Goal: Transaction & Acquisition: Purchase product/service

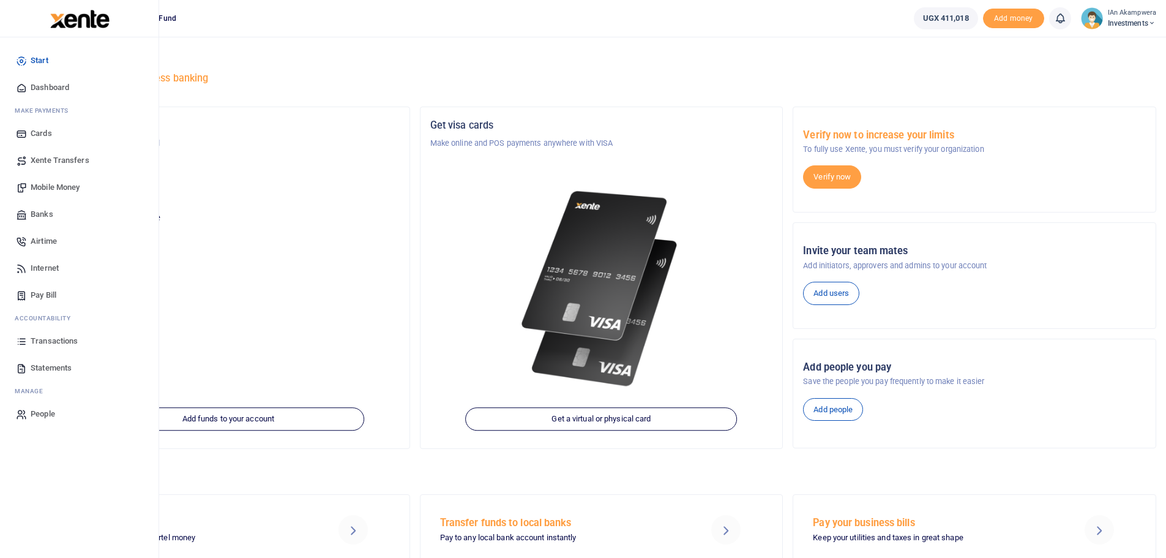
click at [36, 89] on span "Dashboard" at bounding box center [50, 87] width 39 height 12
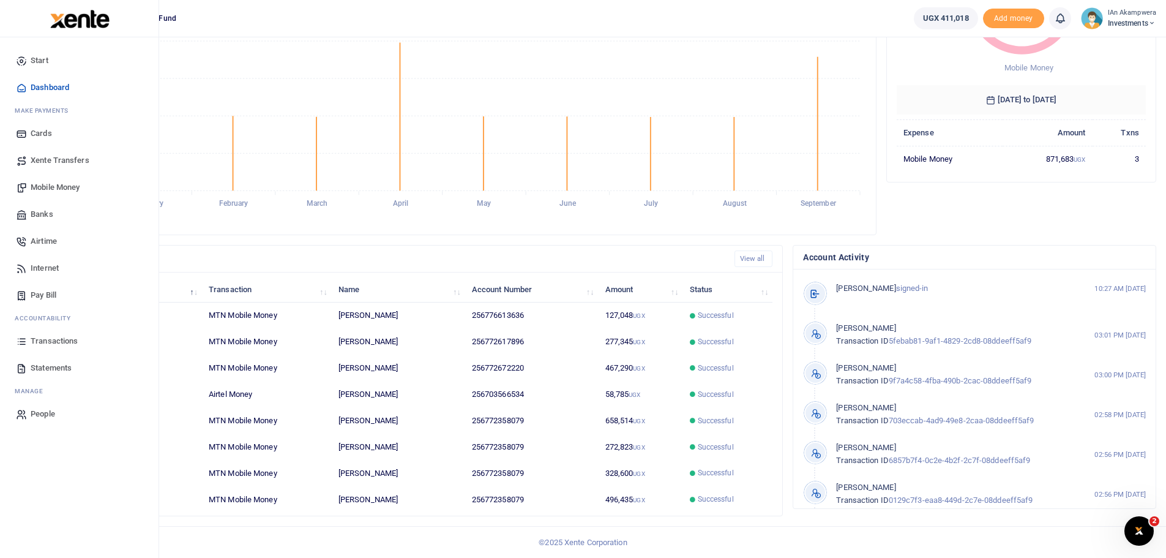
click at [71, 189] on span "Mobile Money" at bounding box center [55, 187] width 49 height 12
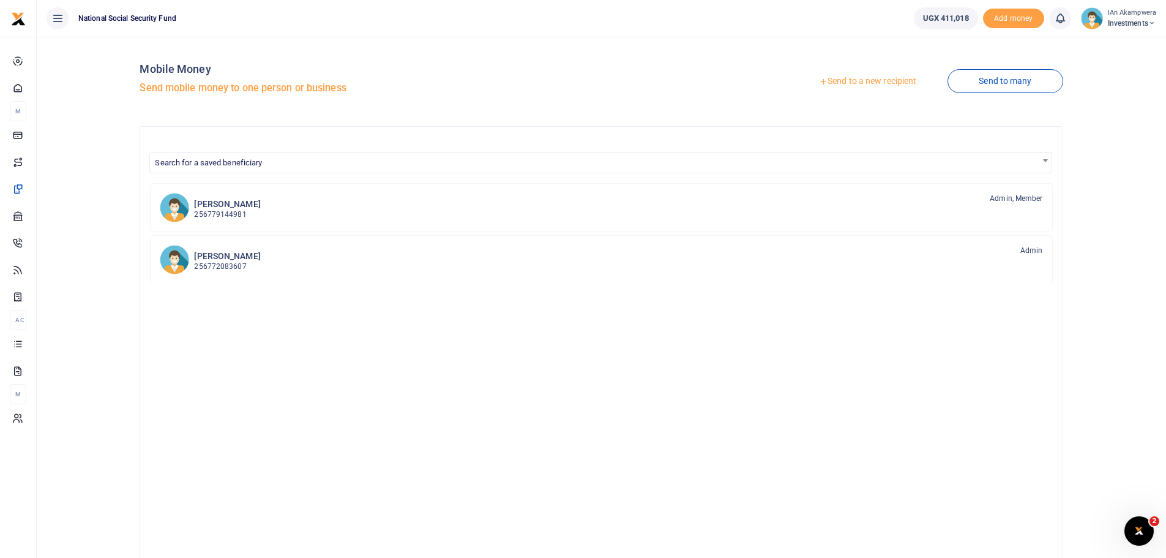
click at [850, 78] on link "Send to a new recipient" at bounding box center [868, 81] width 160 height 22
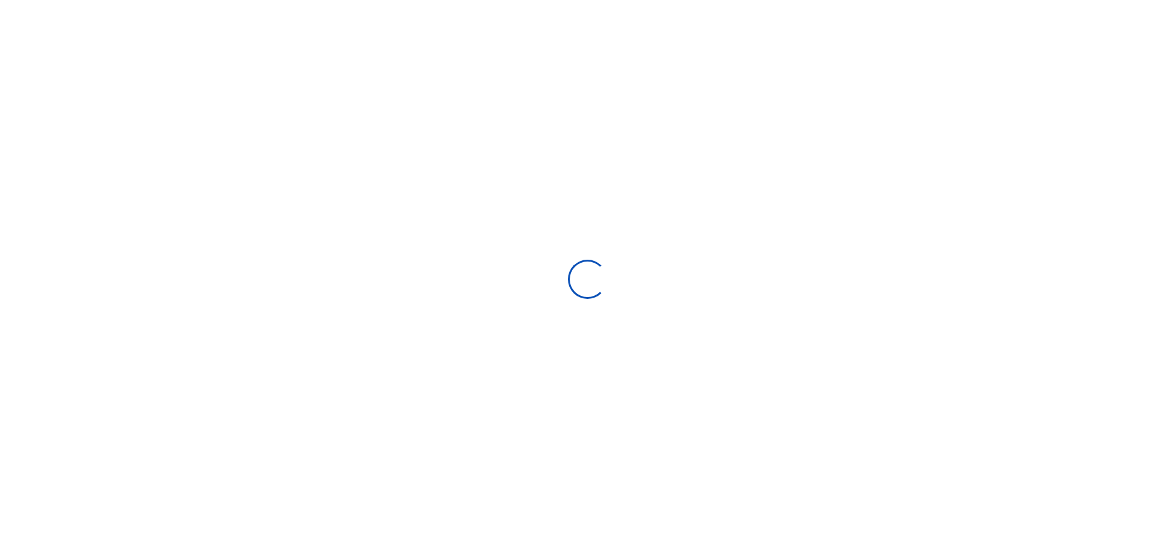
select select "Loading bundles"
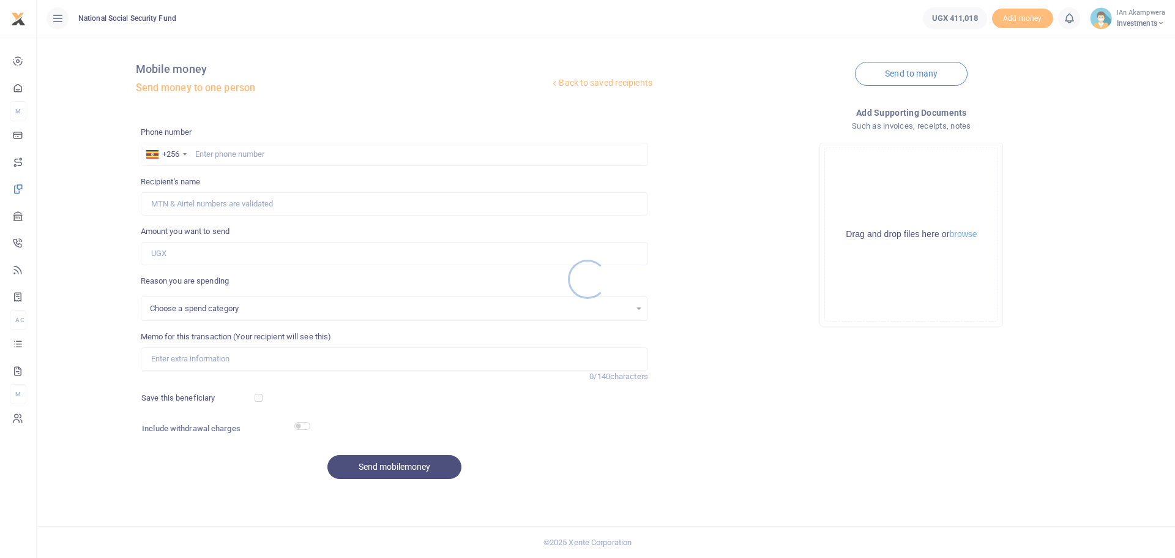
select select
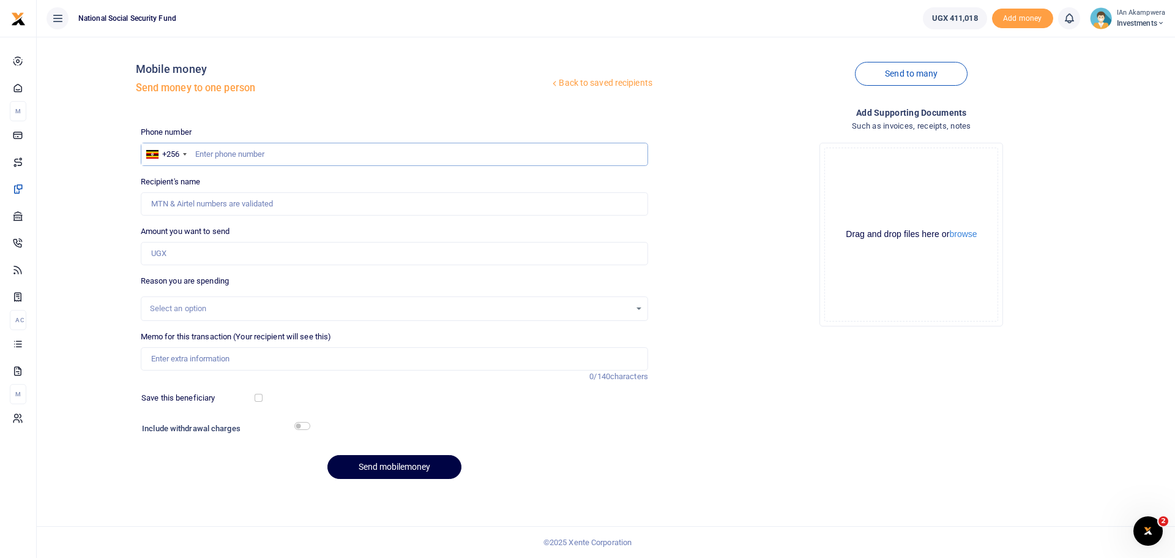
click at [486, 150] on input "text" at bounding box center [395, 154] width 508 height 23
type input "0772358079"
type input "[PERSON_NAME]"
type input "0772358079"
click at [225, 249] on input "Amount you want to send" at bounding box center [395, 253] width 508 height 23
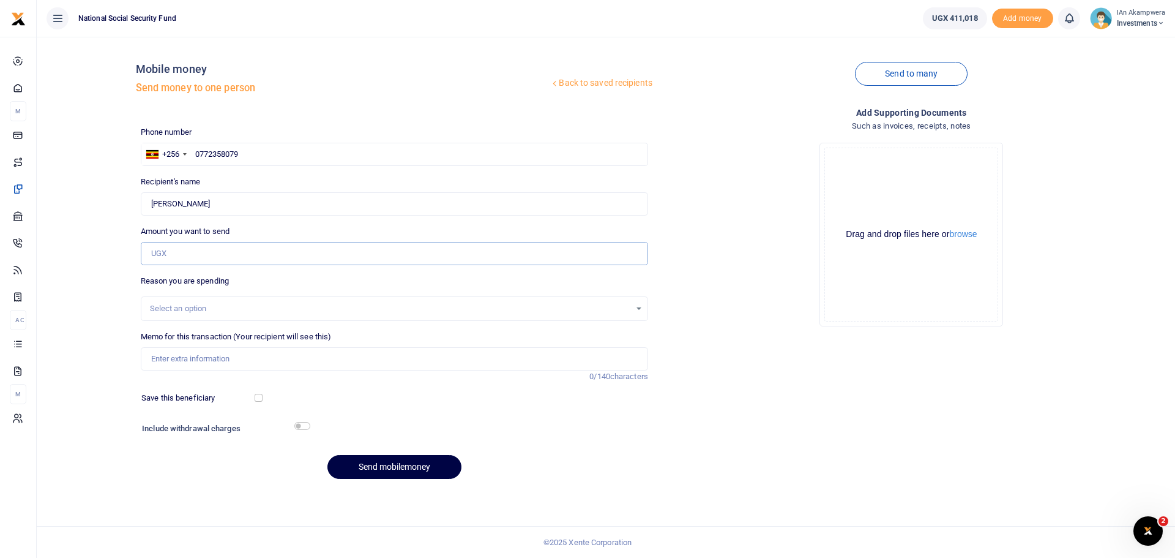
click at [205, 252] on input "Amount you want to send" at bounding box center [395, 253] width 508 height 23
type input "40,000"
click at [317, 372] on div "Memo for this transaction (Your recipient will see this) Reason is required. 0/…" at bounding box center [394, 357] width 517 height 52
click at [324, 366] on input "Memo for this transaction (Your recipient will see this)" at bounding box center [395, 358] width 508 height 23
click at [310, 427] on input "checkbox" at bounding box center [302, 426] width 16 height 8
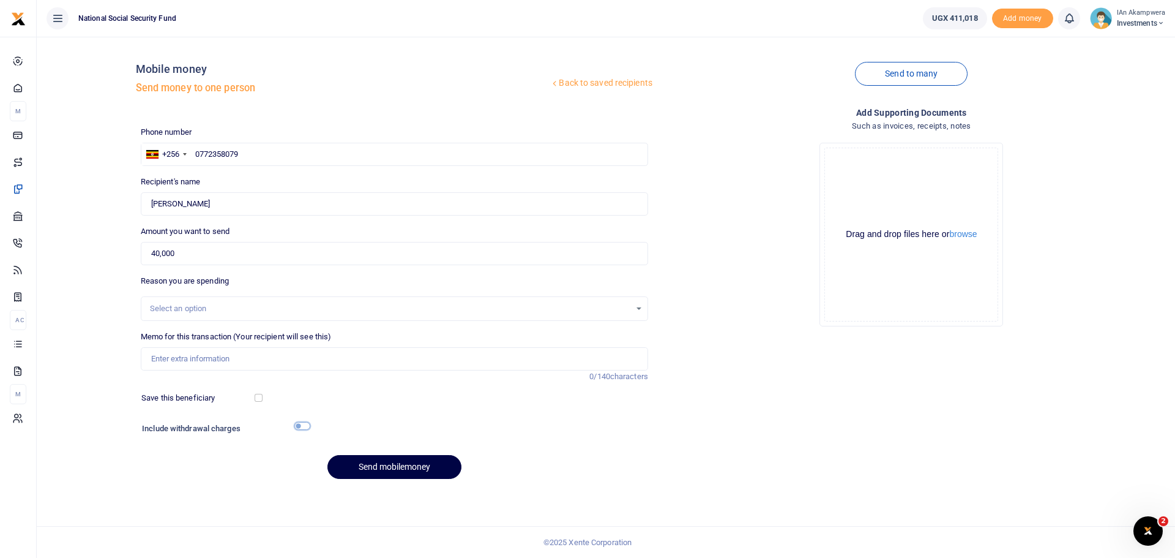
checkbox input "true"
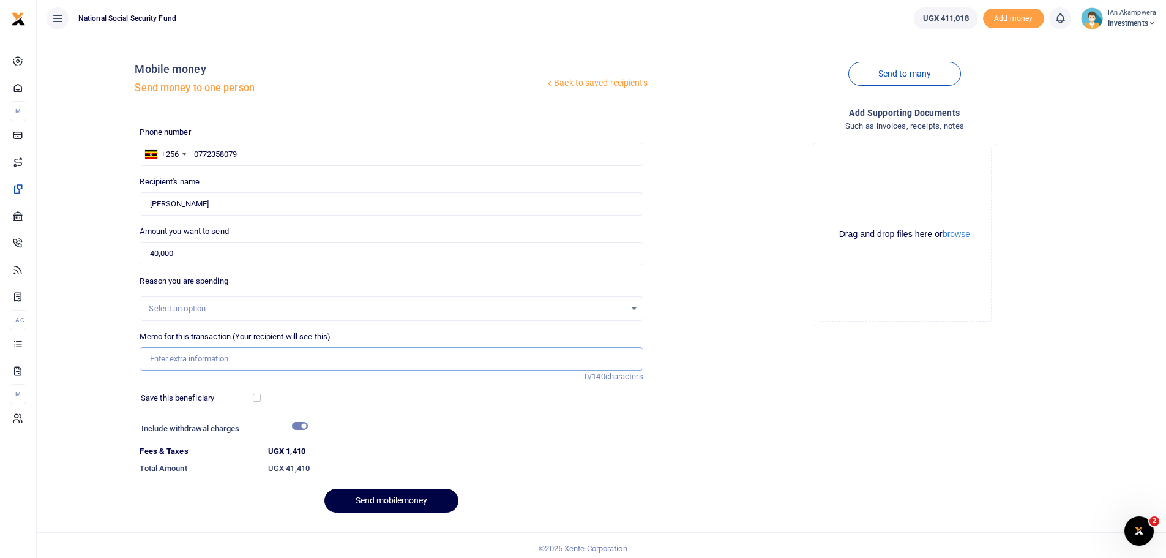
click at [293, 360] on input "Memo for this transaction (Your recipient will see this)" at bounding box center [391, 358] width 503 height 23
type input "Breakfast items"
click at [386, 500] on button "Send mobilemoney" at bounding box center [391, 501] width 134 height 24
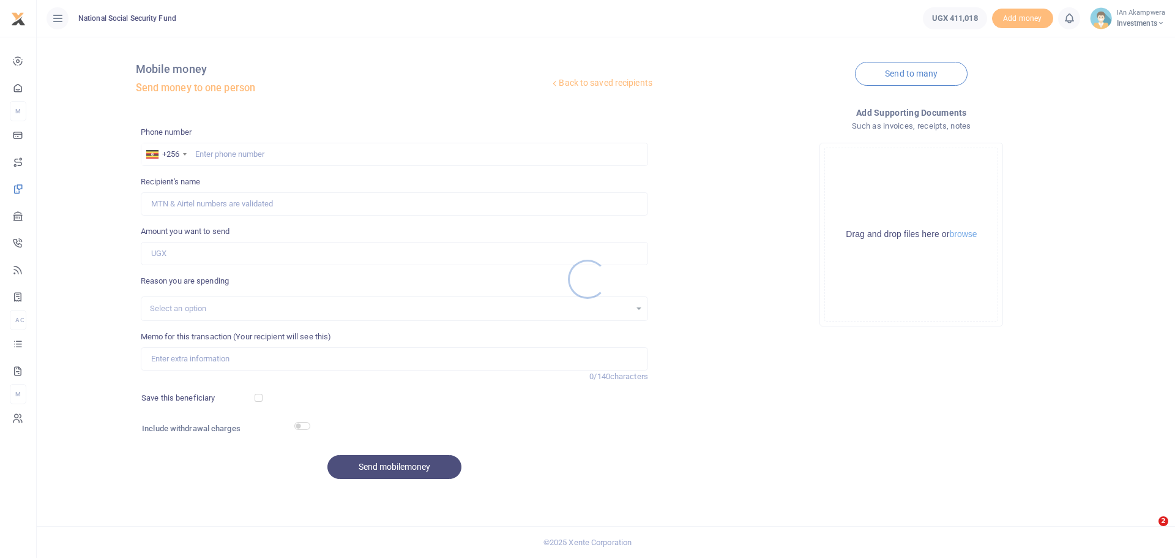
select select
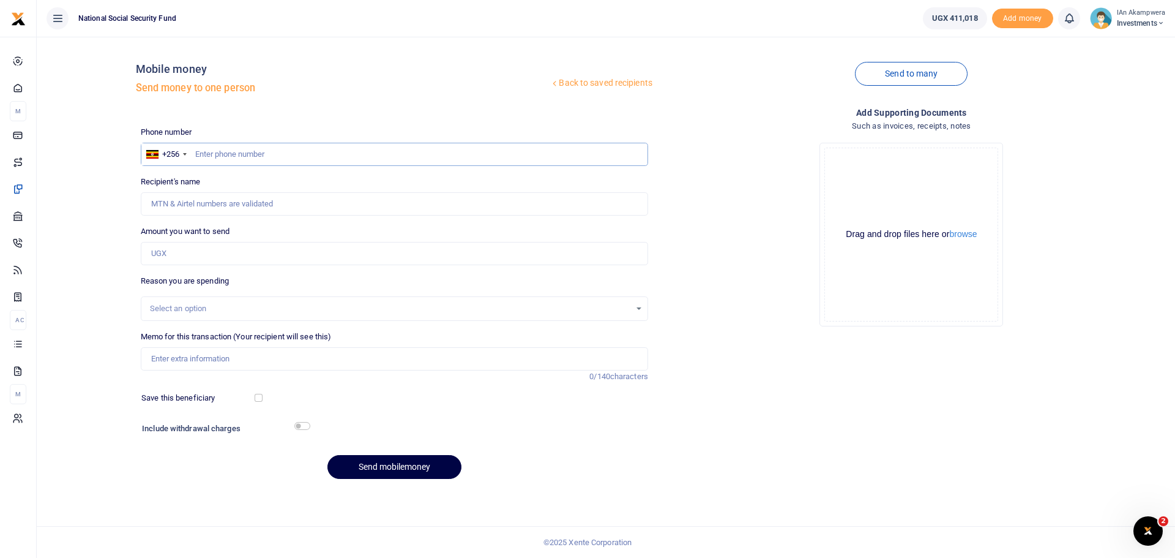
click at [291, 157] on input "text" at bounding box center [395, 154] width 508 height 23
type input "0772358079"
type input "[PERSON_NAME]"
type input "0772358079"
click at [211, 252] on input "Amount you want to send" at bounding box center [395, 253] width 508 height 23
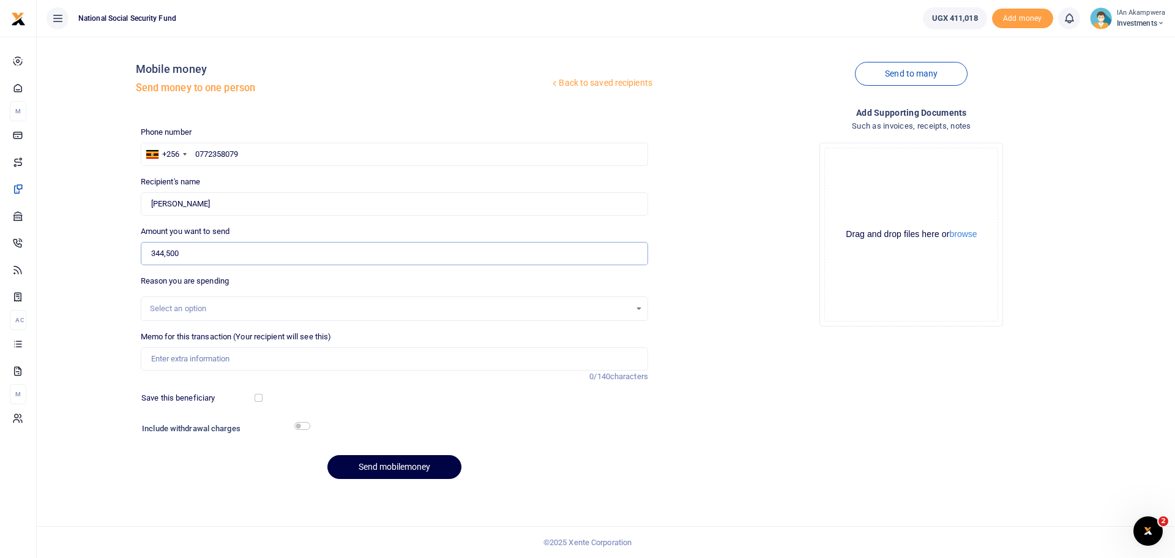
type input "344,500"
click at [313, 365] on input "Memo for this transaction (Your recipient will see this)" at bounding box center [395, 358] width 508 height 23
type input "Breakfast items"
click at [258, 400] on input "checkbox" at bounding box center [259, 398] width 8 height 8
checkbox input "true"
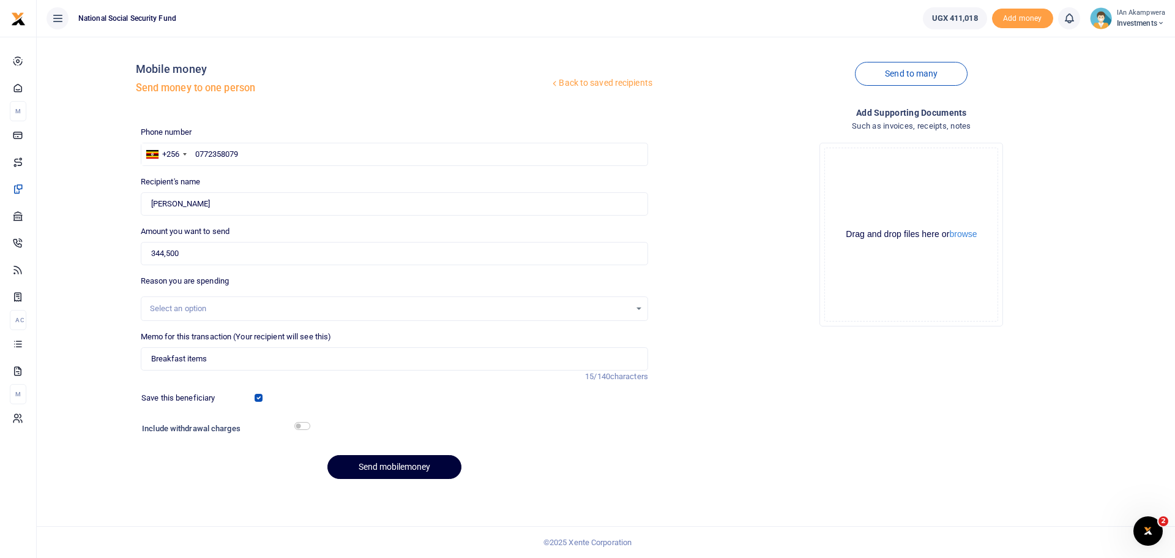
click at [399, 467] on button "Send mobilemoney" at bounding box center [395, 467] width 134 height 24
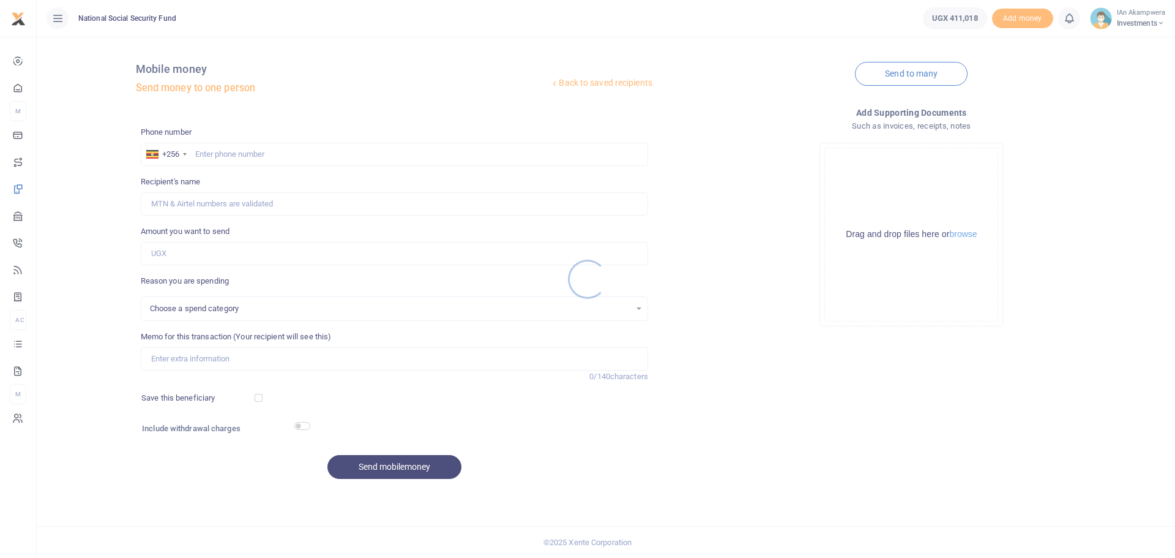
select select
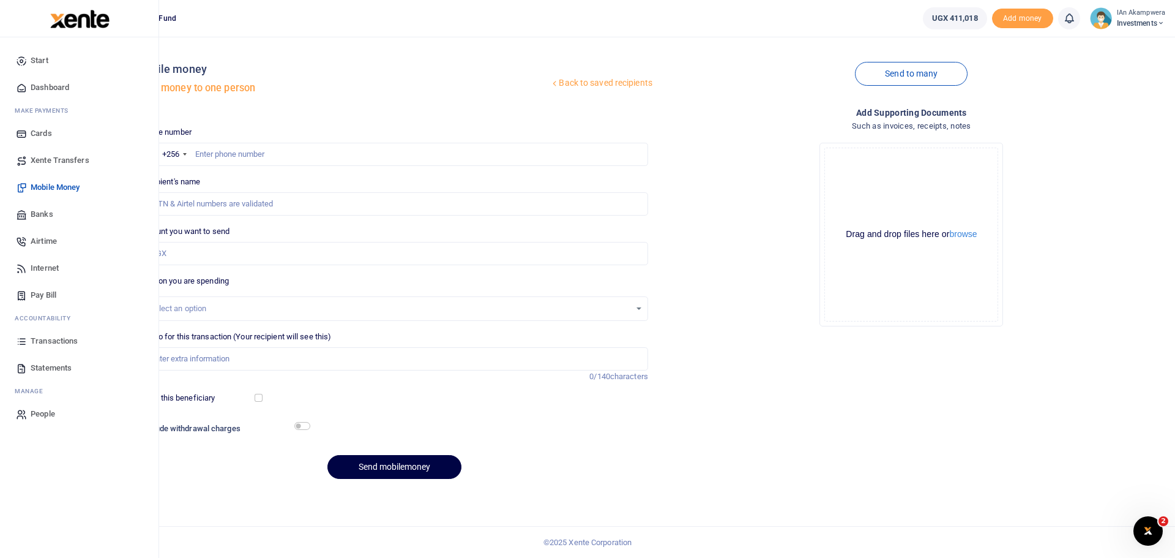
click at [37, 83] on span "Dashboard" at bounding box center [50, 87] width 39 height 12
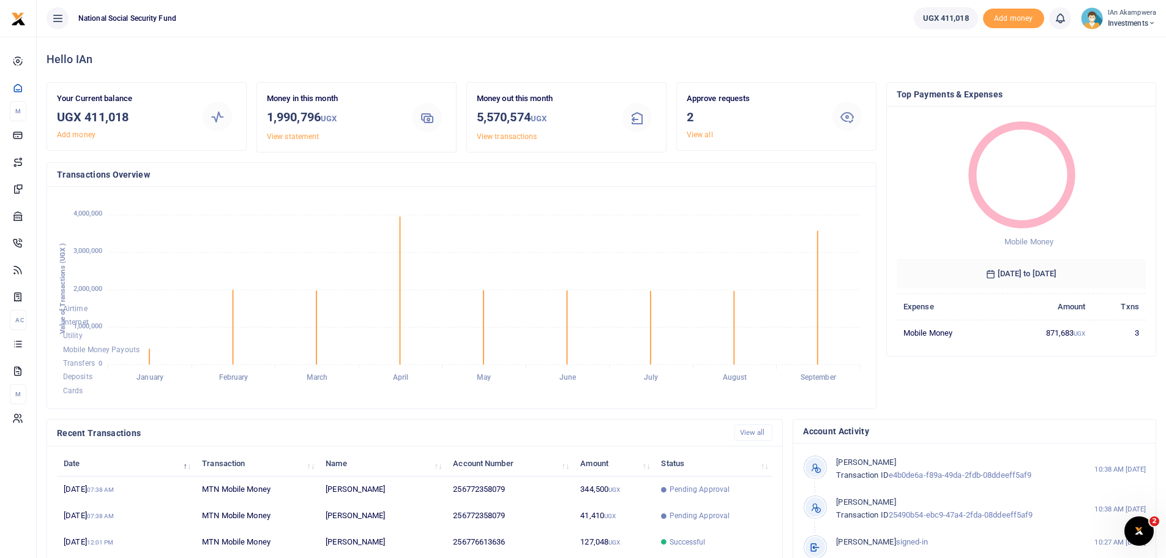
click at [1133, 23] on span "Investments" at bounding box center [1132, 23] width 48 height 11
click at [1095, 99] on div "My profile Help Center Logout" at bounding box center [1110, 67] width 98 height 73
click at [1131, 16] on small "IAn akampwera" at bounding box center [1132, 13] width 48 height 10
click at [1084, 84] on link "Logout" at bounding box center [1110, 89] width 97 height 17
